Goal: Task Accomplishment & Management: Manage account settings

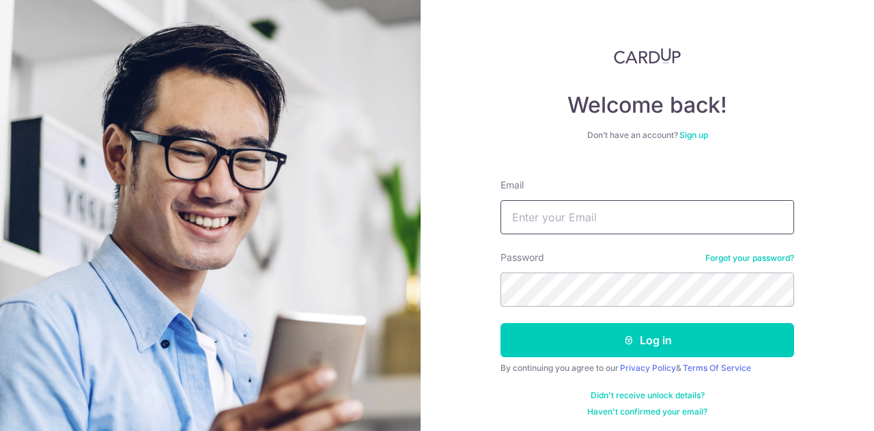
click at [500, 177] on input "Email" at bounding box center [647, 217] width 294 height 34
type input "[EMAIL_ADDRESS][DOMAIN_NAME]"
click at [500, 177] on button "Log in" at bounding box center [647, 340] width 294 height 34
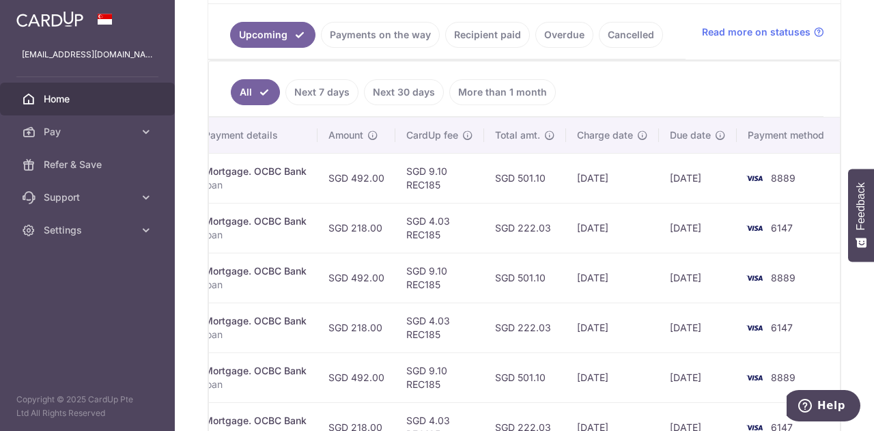
scroll to position [283, 0]
